Goal: Information Seeking & Learning: Learn about a topic

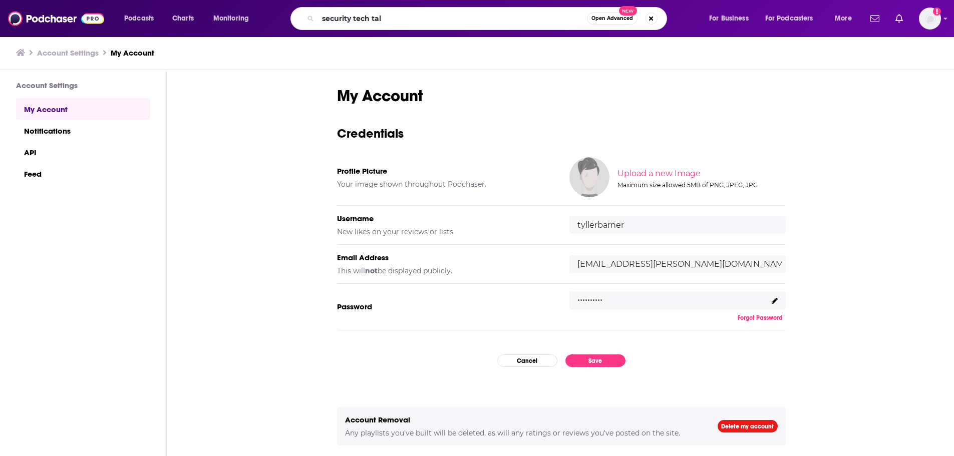
type input "security tech talk"
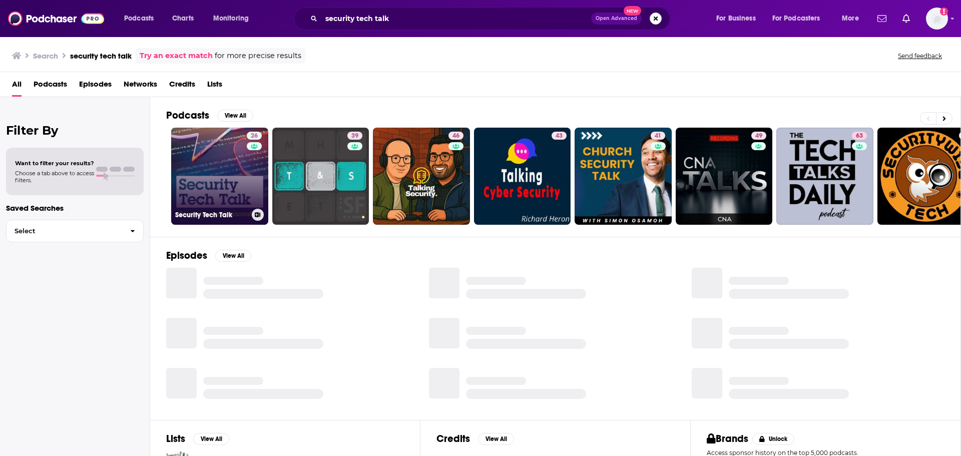
click at [231, 165] on link "26 Security Tech Talk" at bounding box center [219, 176] width 97 height 97
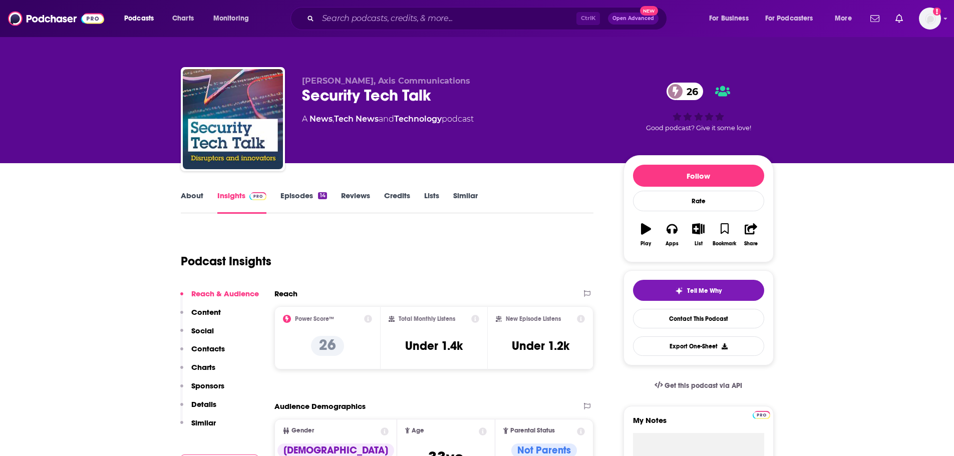
click at [297, 200] on link "Episodes 14" at bounding box center [303, 202] width 46 height 23
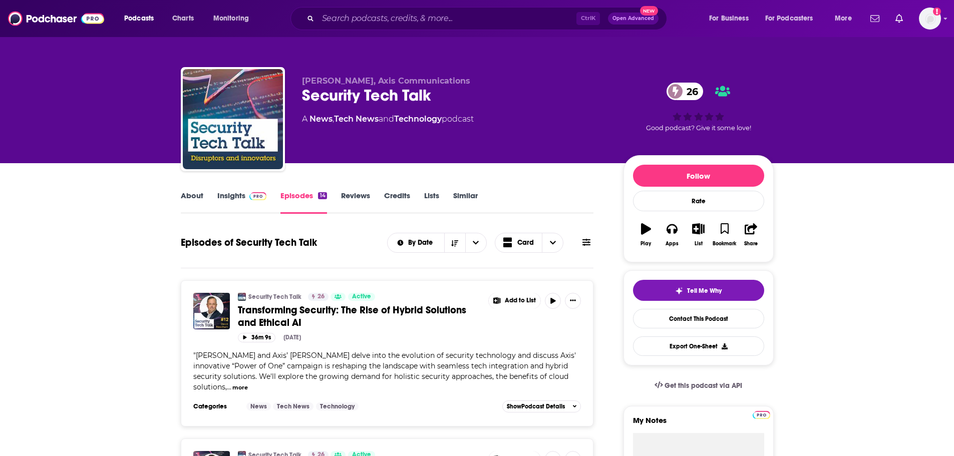
click at [246, 194] on span at bounding box center [256, 196] width 22 height 10
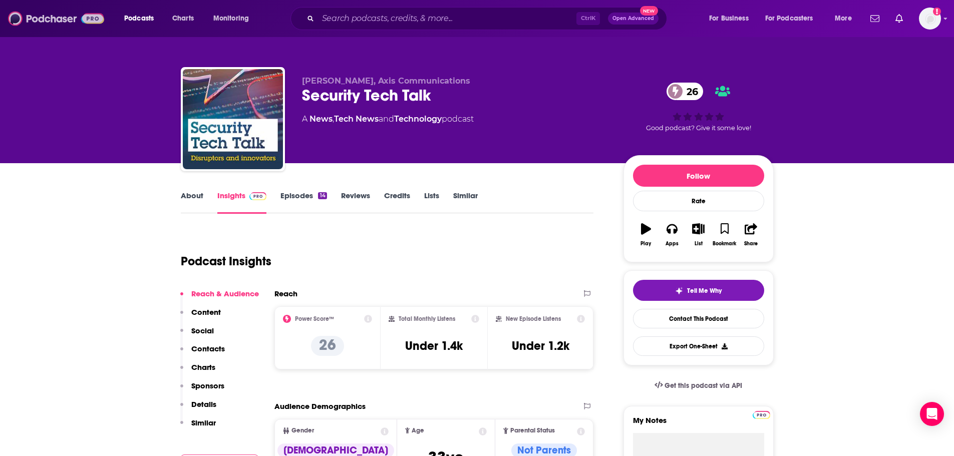
click at [64, 18] on img at bounding box center [56, 18] width 96 height 19
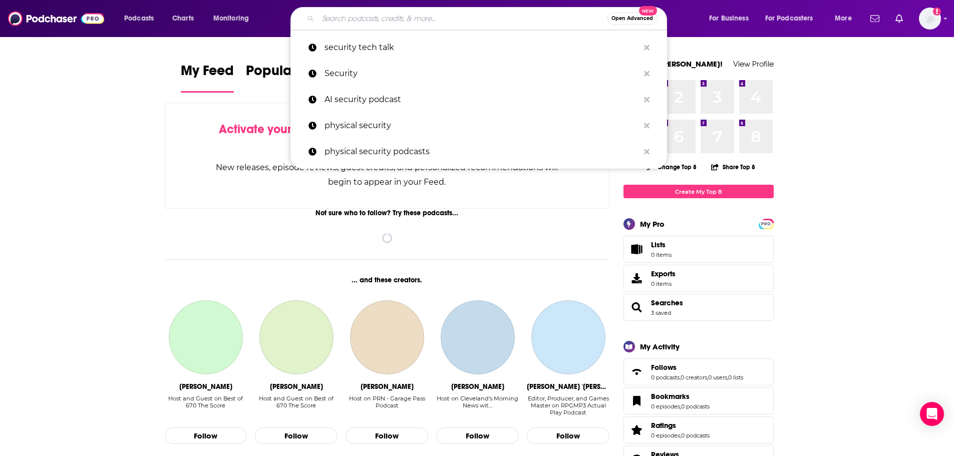
click at [370, 19] on input "Search podcasts, credits, & more..." at bounding box center [462, 19] width 289 height 16
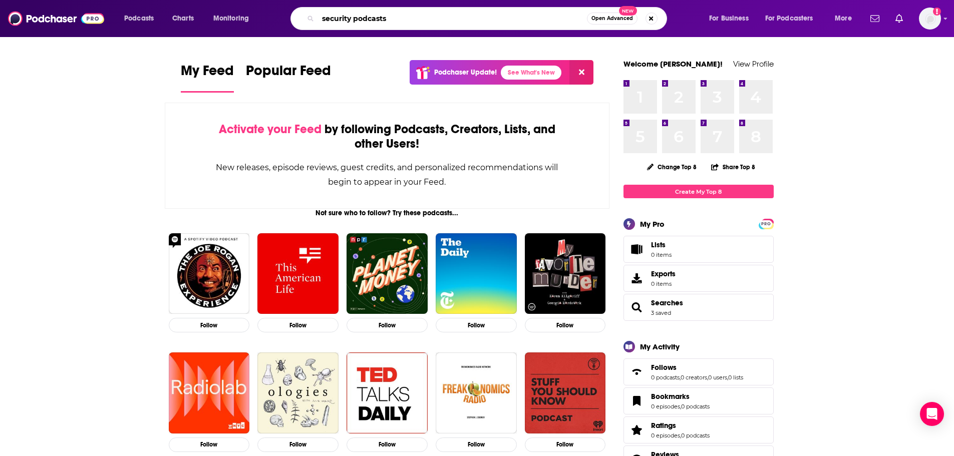
type input "security podcasts"
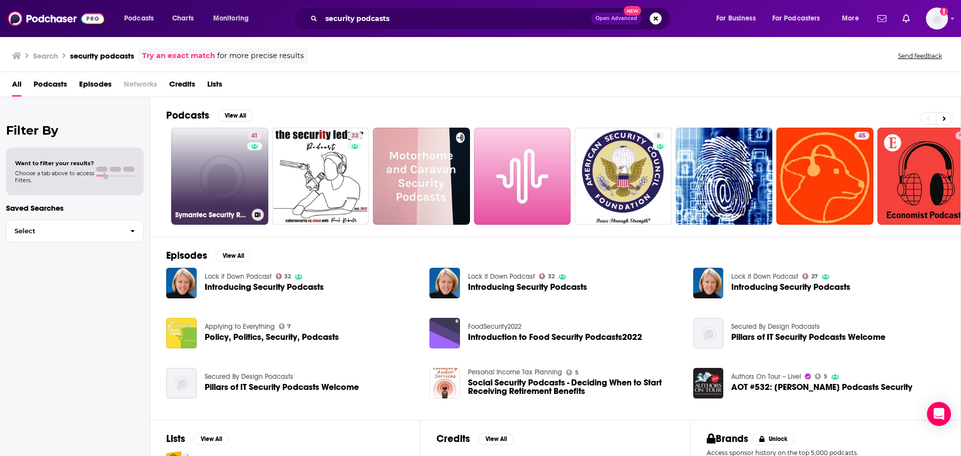
click at [222, 179] on link "41 Symantec Security Response Podcasts" at bounding box center [219, 176] width 97 height 97
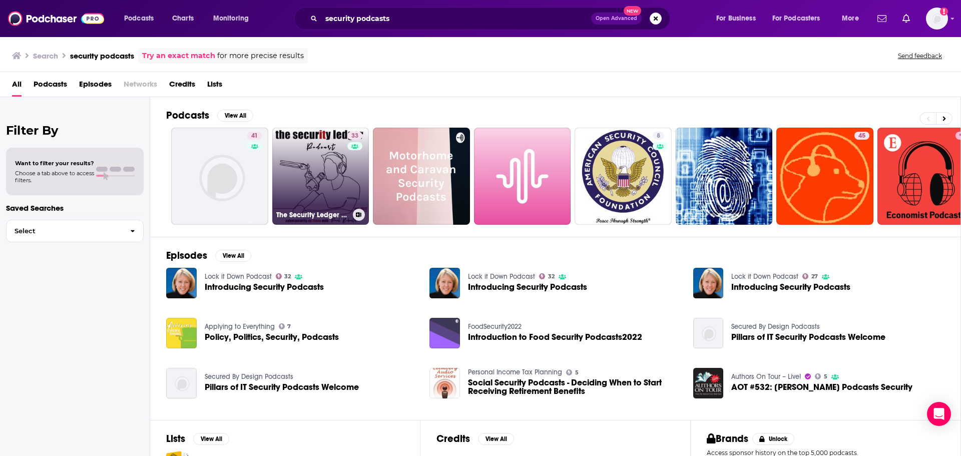
click at [300, 185] on link "33 The Security Ledger Podcasts" at bounding box center [320, 176] width 97 height 97
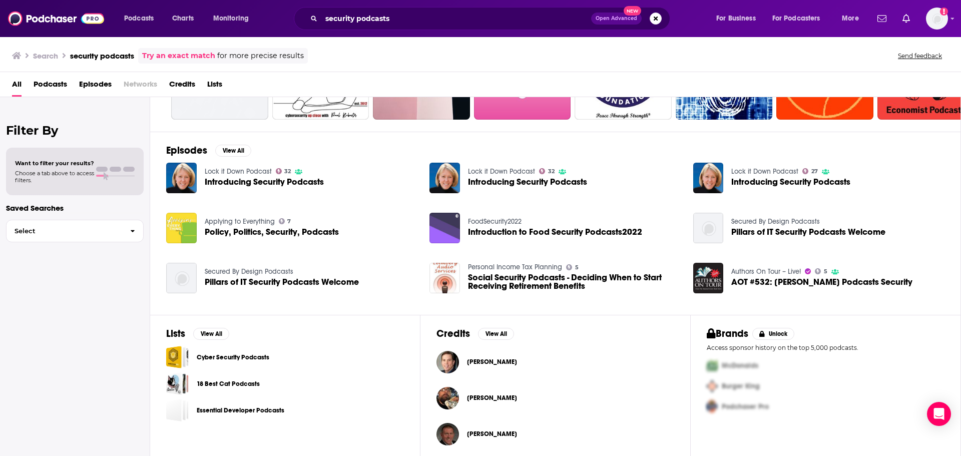
scroll to position [110, 0]
